Goal: Task Accomplishment & Management: Use online tool/utility

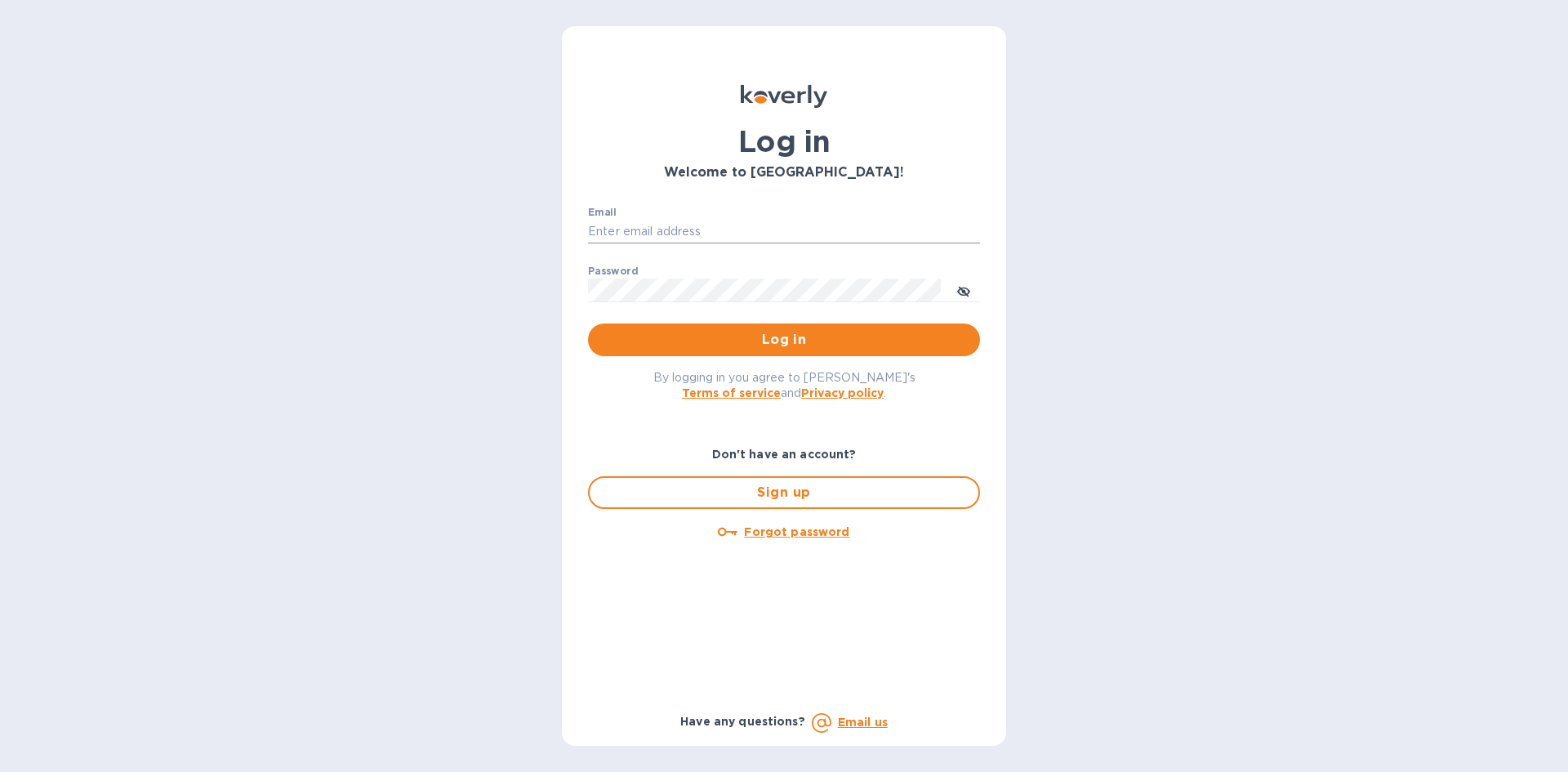
click at [720, 223] on input "Email" at bounding box center [784, 232] width 392 height 25
type input "[EMAIL_ADDRESS][DOMAIN_NAME]"
click at [588, 324] on button "Log in" at bounding box center [784, 340] width 392 height 32
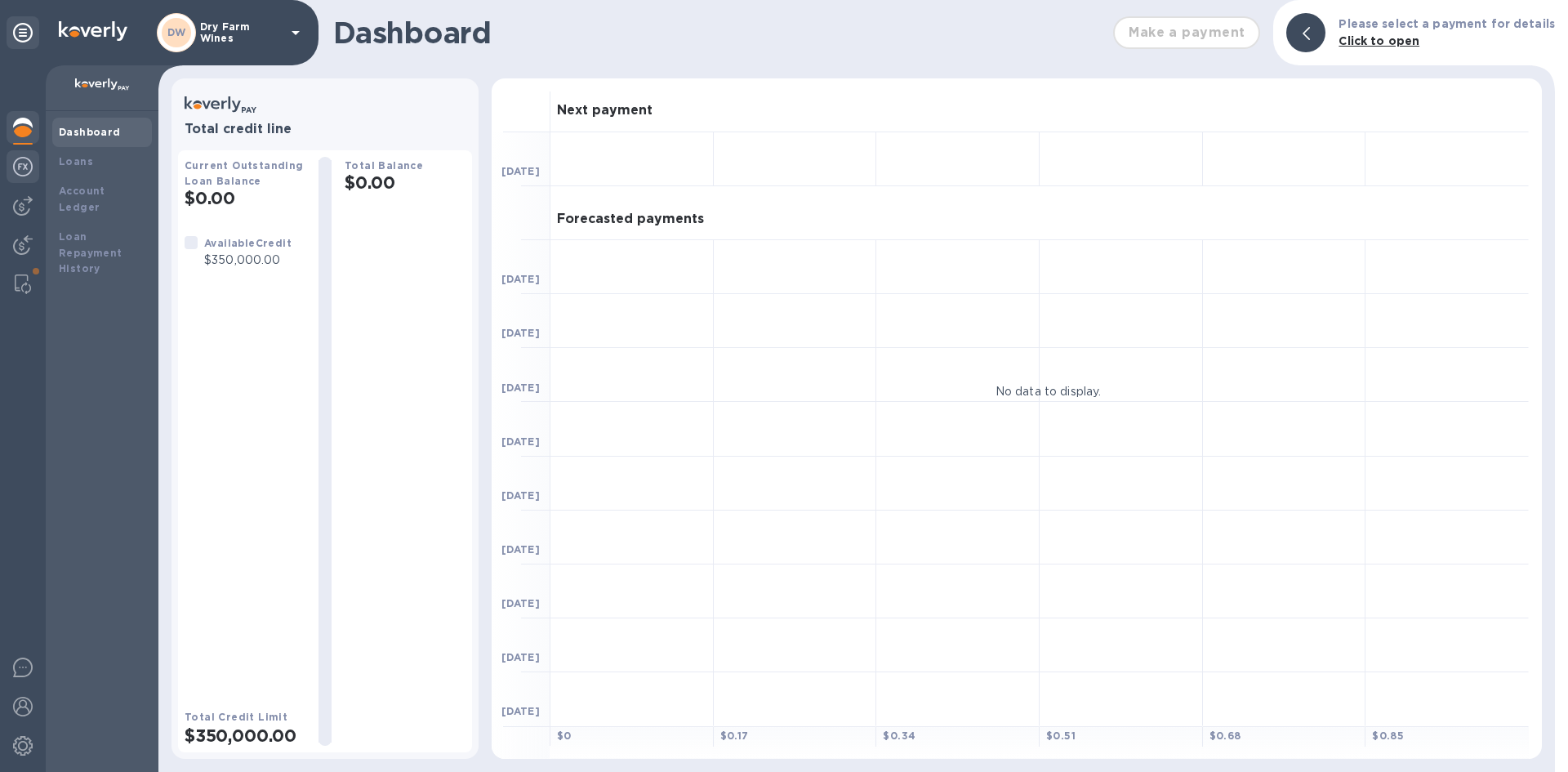
click at [21, 159] on img at bounding box center [23, 166] width 20 height 20
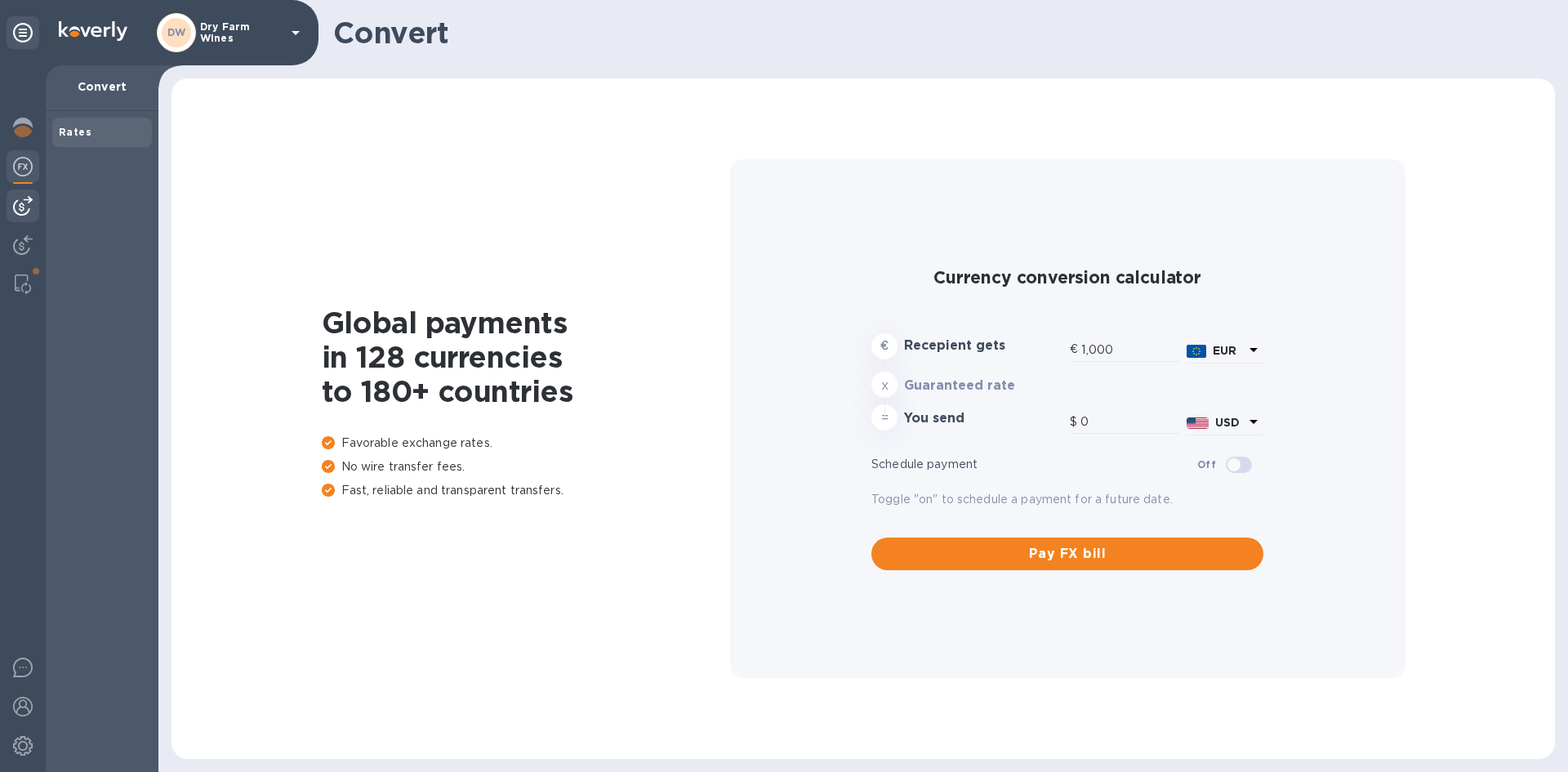
click at [25, 195] on div at bounding box center [23, 206] width 32 height 32
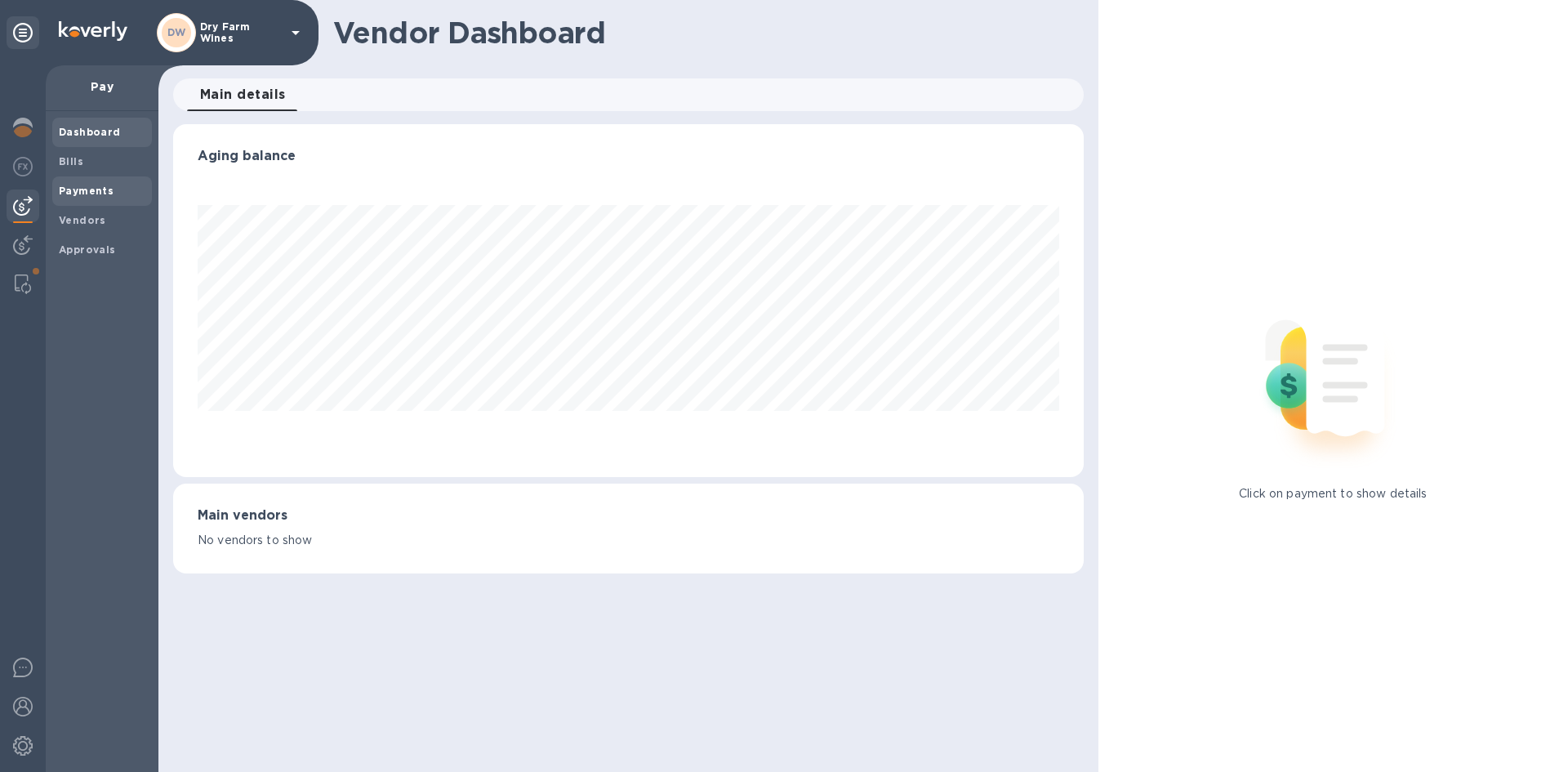
click at [58, 193] on div "Payments" at bounding box center [102, 191] width 100 height 29
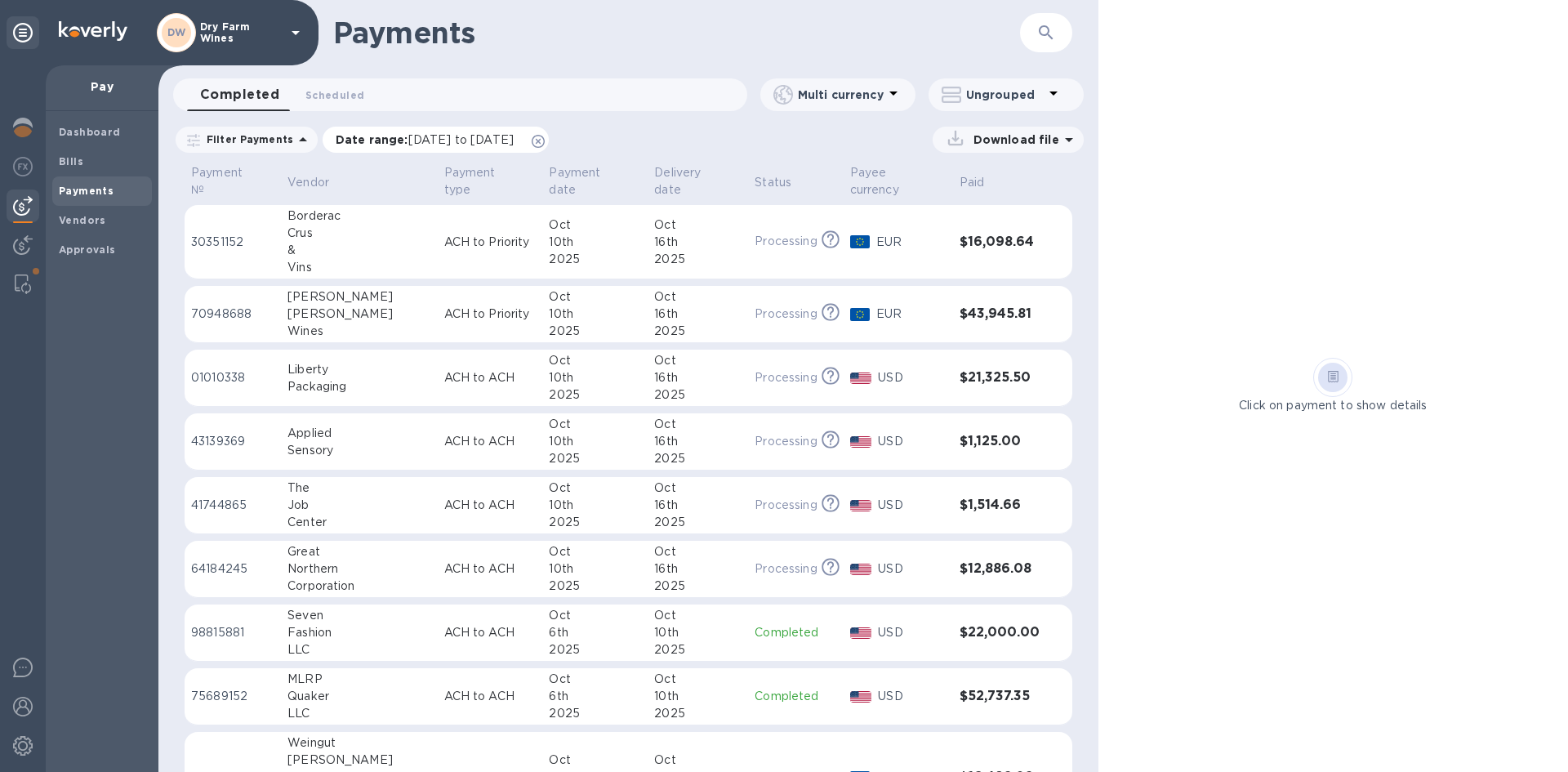
drag, startPoint x: 575, startPoint y: 141, endPoint x: 858, endPoint y: 36, distance: 301.9
click at [545, 139] on icon at bounding box center [538, 141] width 13 height 13
click at [1028, 33] on button "button" at bounding box center [1046, 32] width 39 height 39
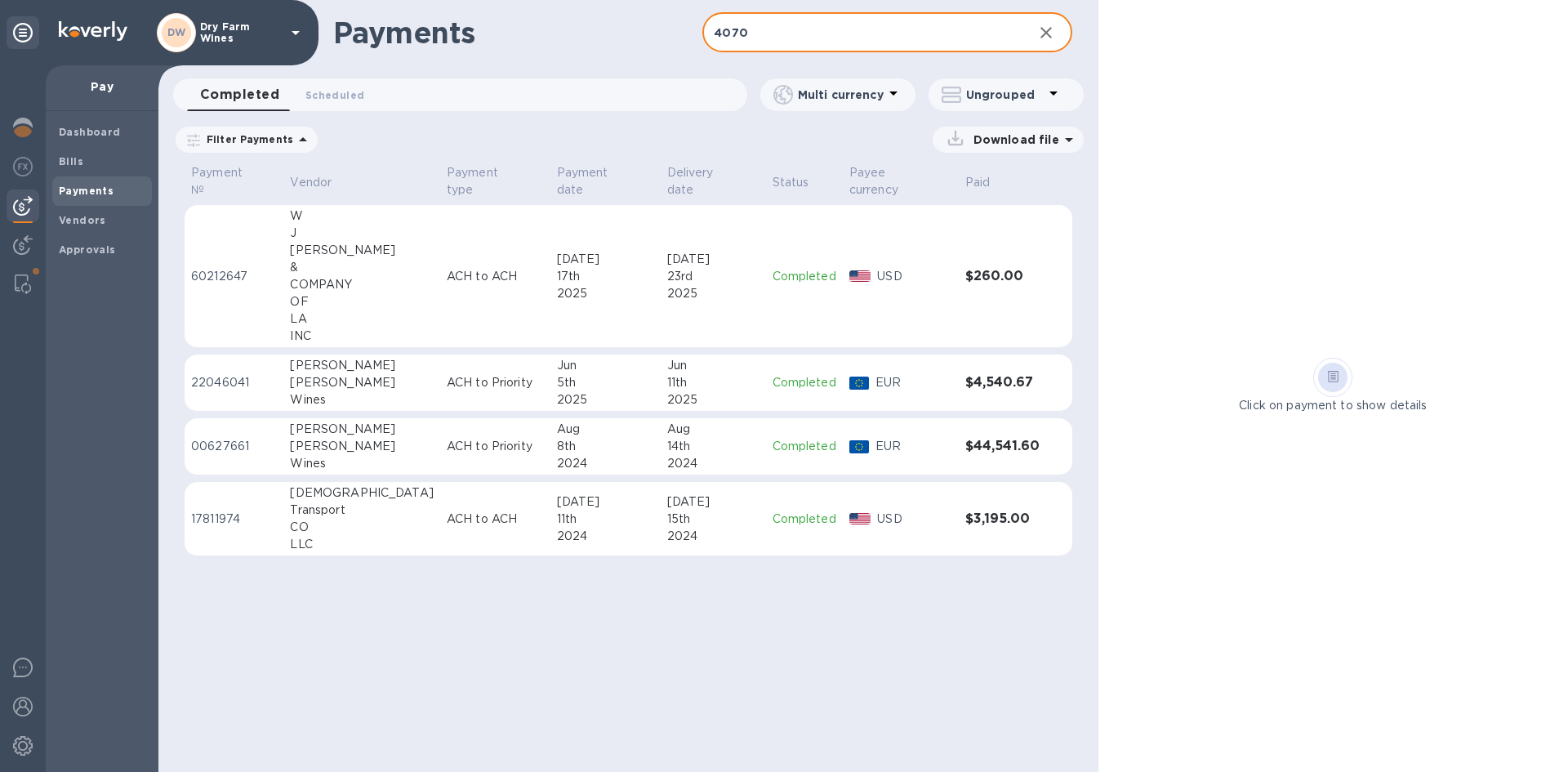
click at [746, 36] on input "4070" at bounding box center [861, 33] width 317 height 40
click at [745, 36] on input "4070" at bounding box center [861, 33] width 317 height 40
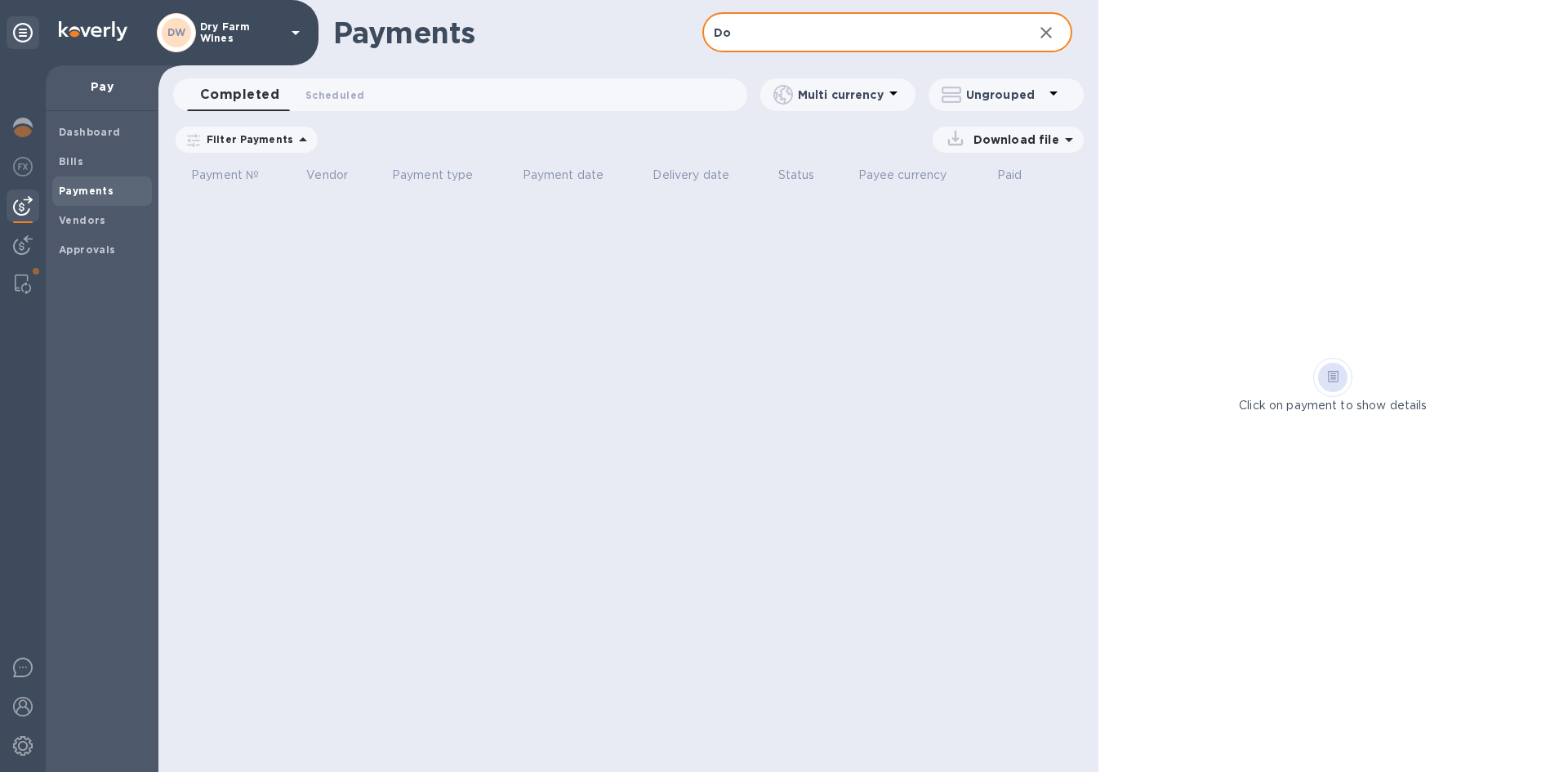
type input "D"
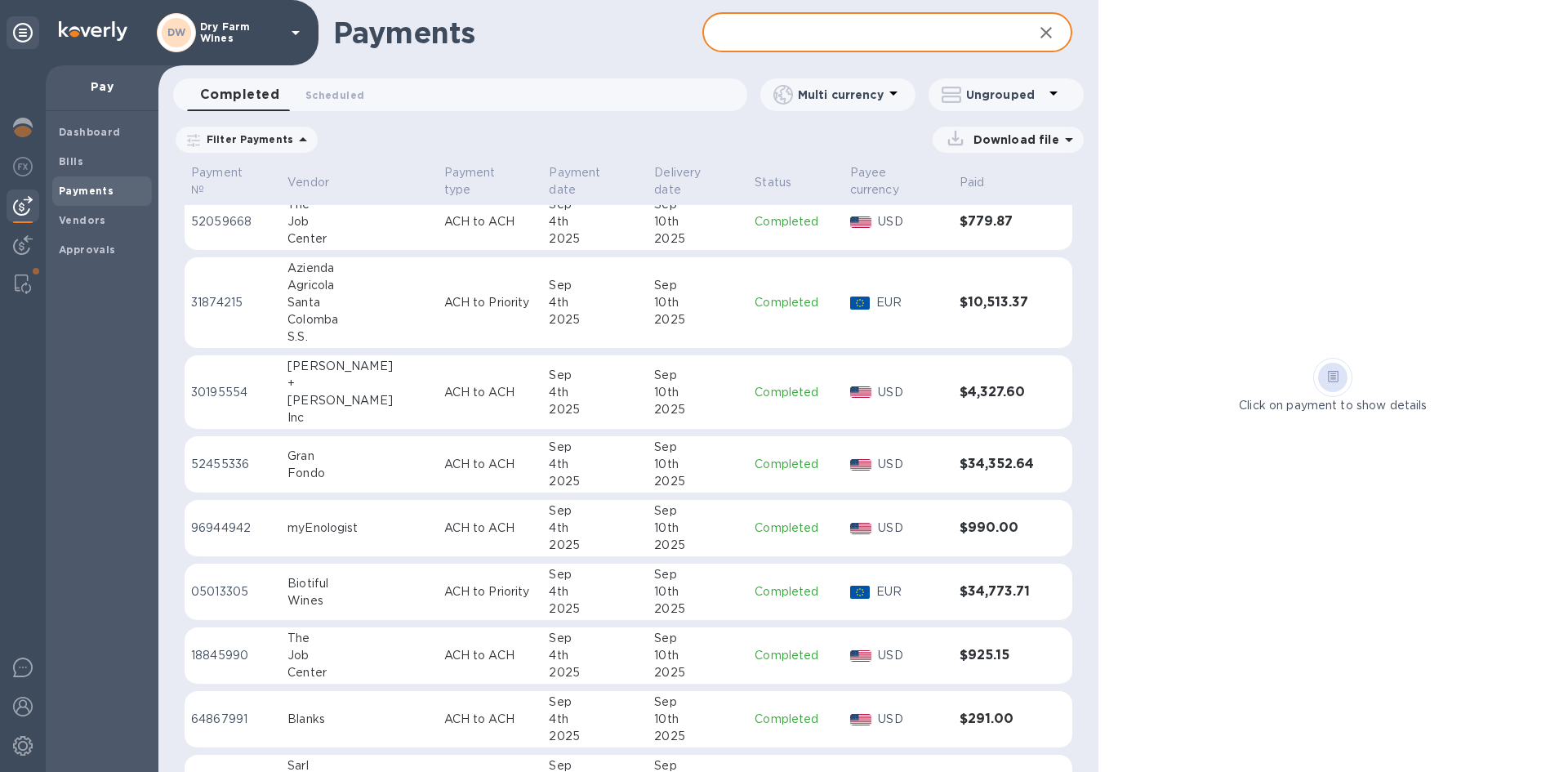
scroll to position [3866, 0]
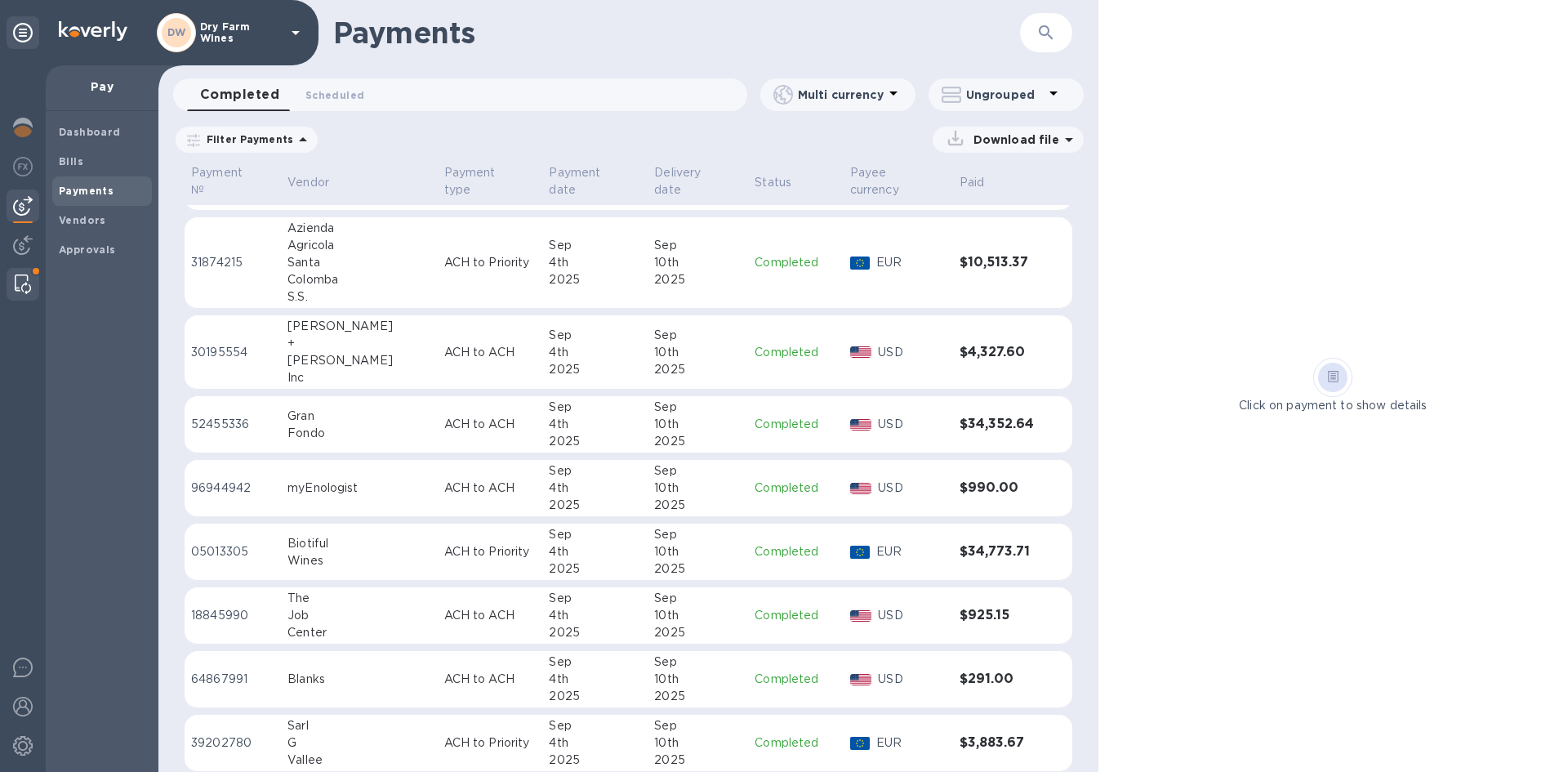
click at [20, 275] on img at bounding box center [22, 284] width 16 height 20
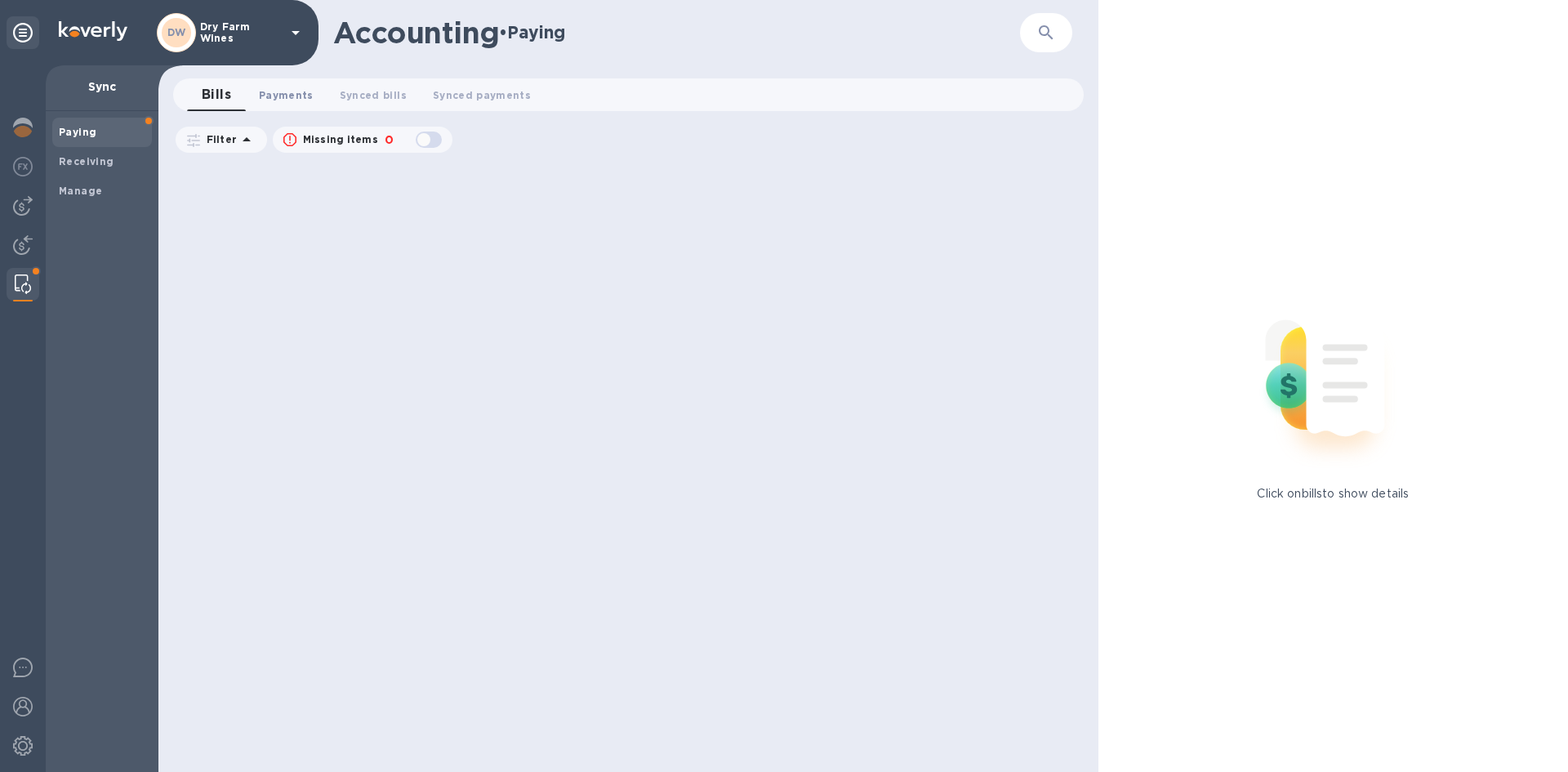
click at [276, 85] on button "Payments 0" at bounding box center [286, 95] width 81 height 32
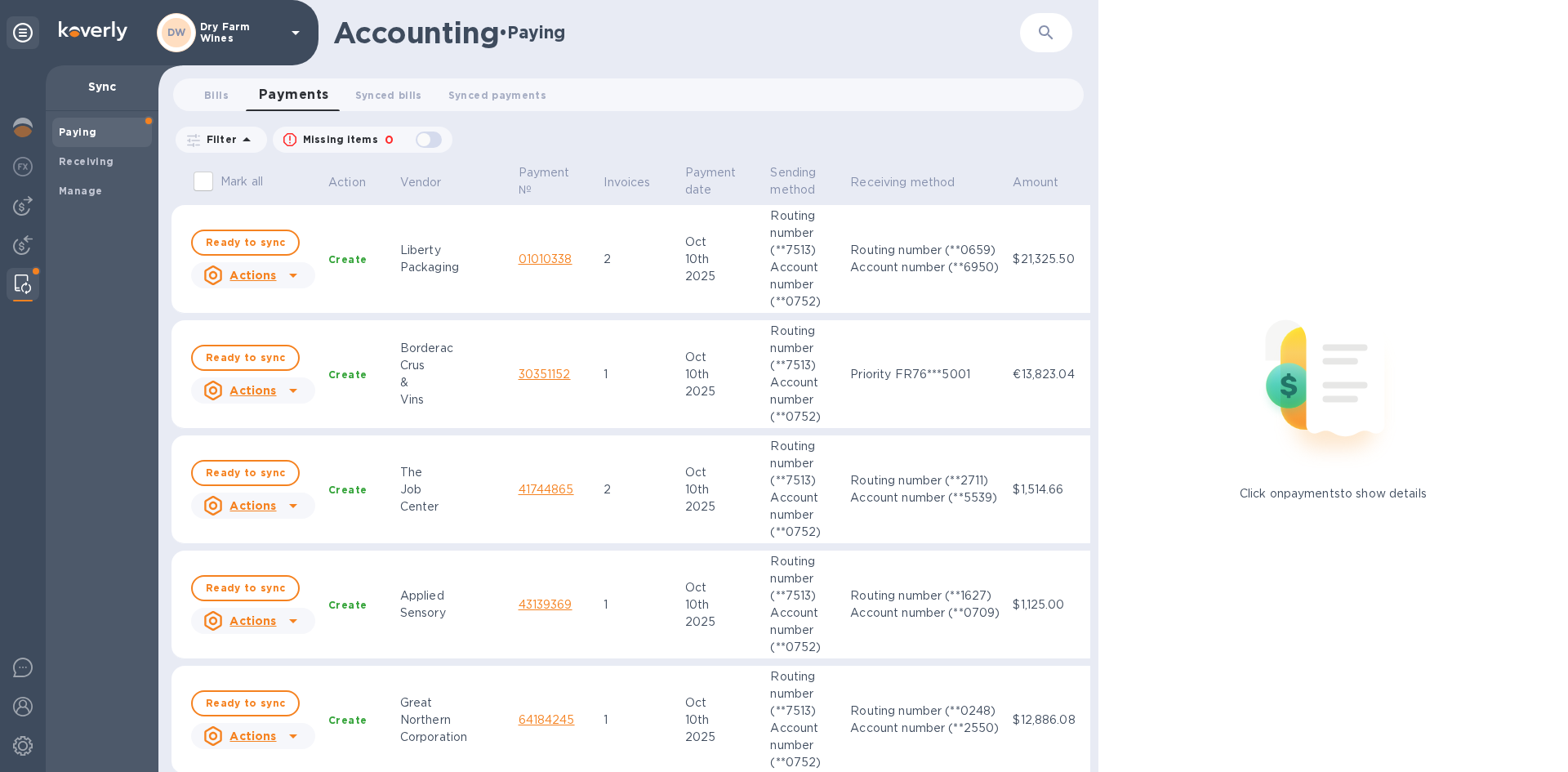
click at [213, 182] on input "Mark all" at bounding box center [203, 181] width 34 height 34
click at [196, 182] on input "Mark all" at bounding box center [203, 181] width 34 height 34
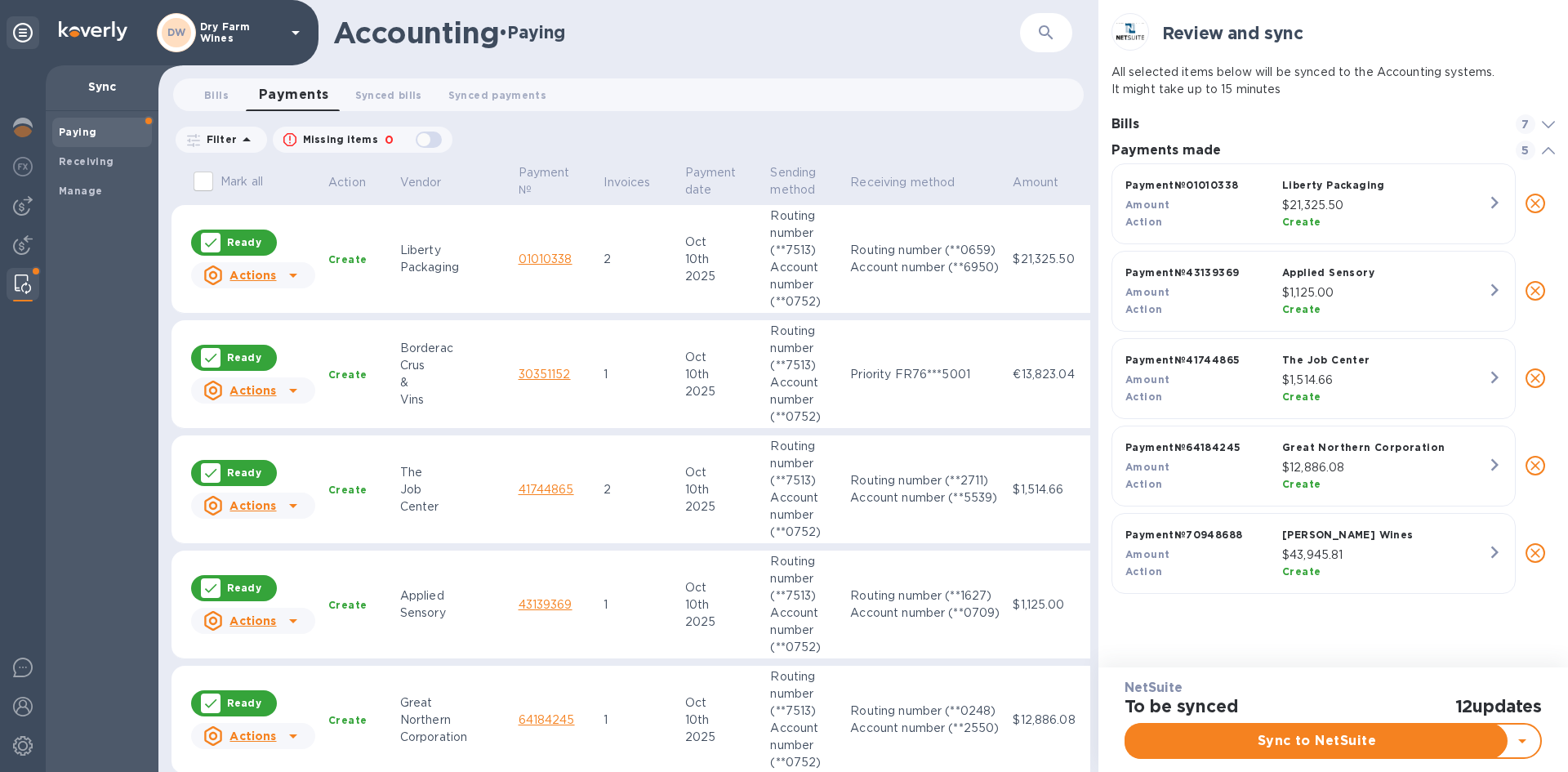
scroll to position [428, 444]
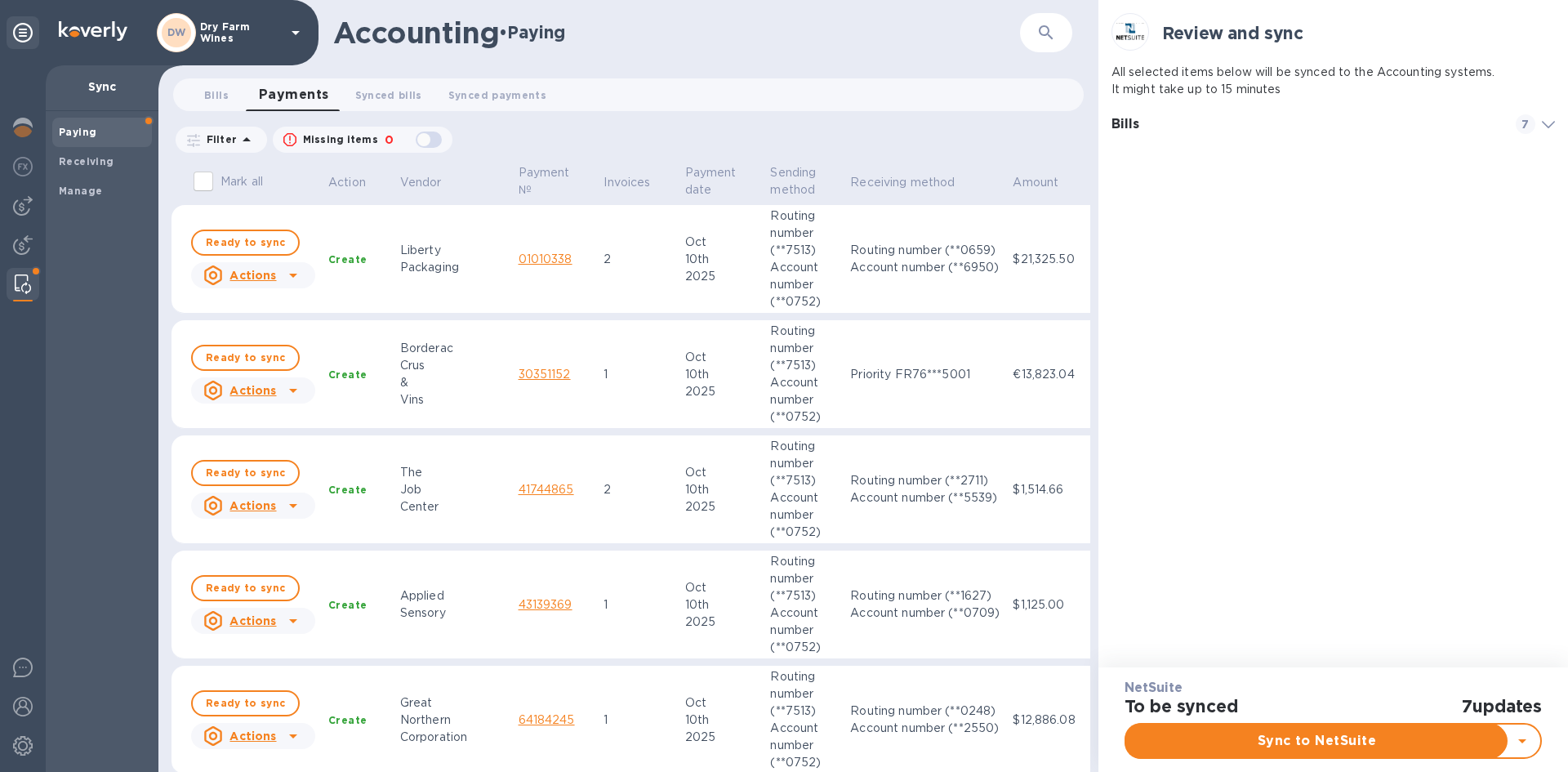
click at [205, 181] on input "Mark all" at bounding box center [203, 181] width 34 height 34
checkbox input "true"
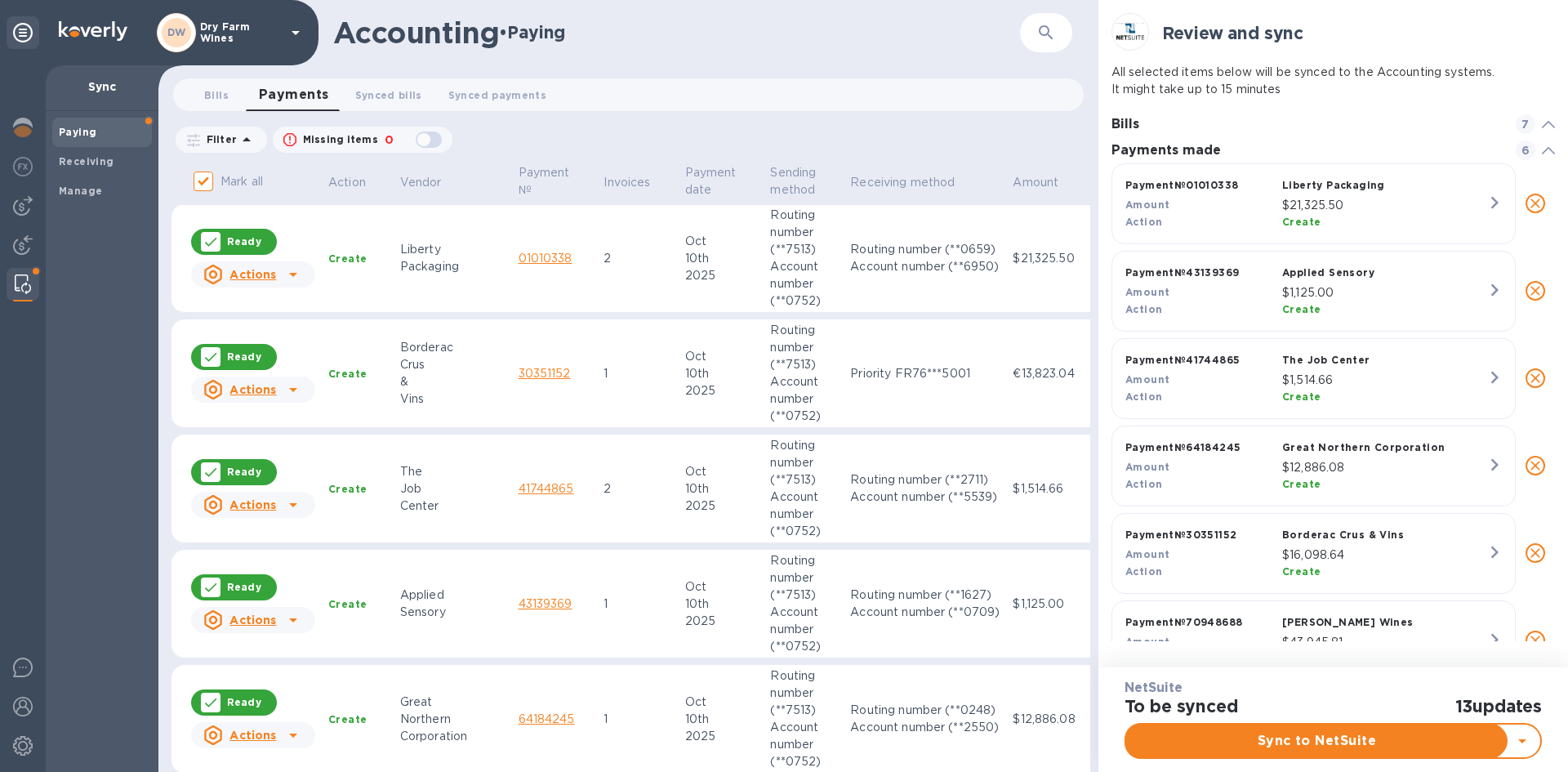
scroll to position [0, 0]
click at [1344, 746] on span "Sync to NetSuite" at bounding box center [1317, 741] width 355 height 20
